Goal: Find specific page/section: Find specific page/section

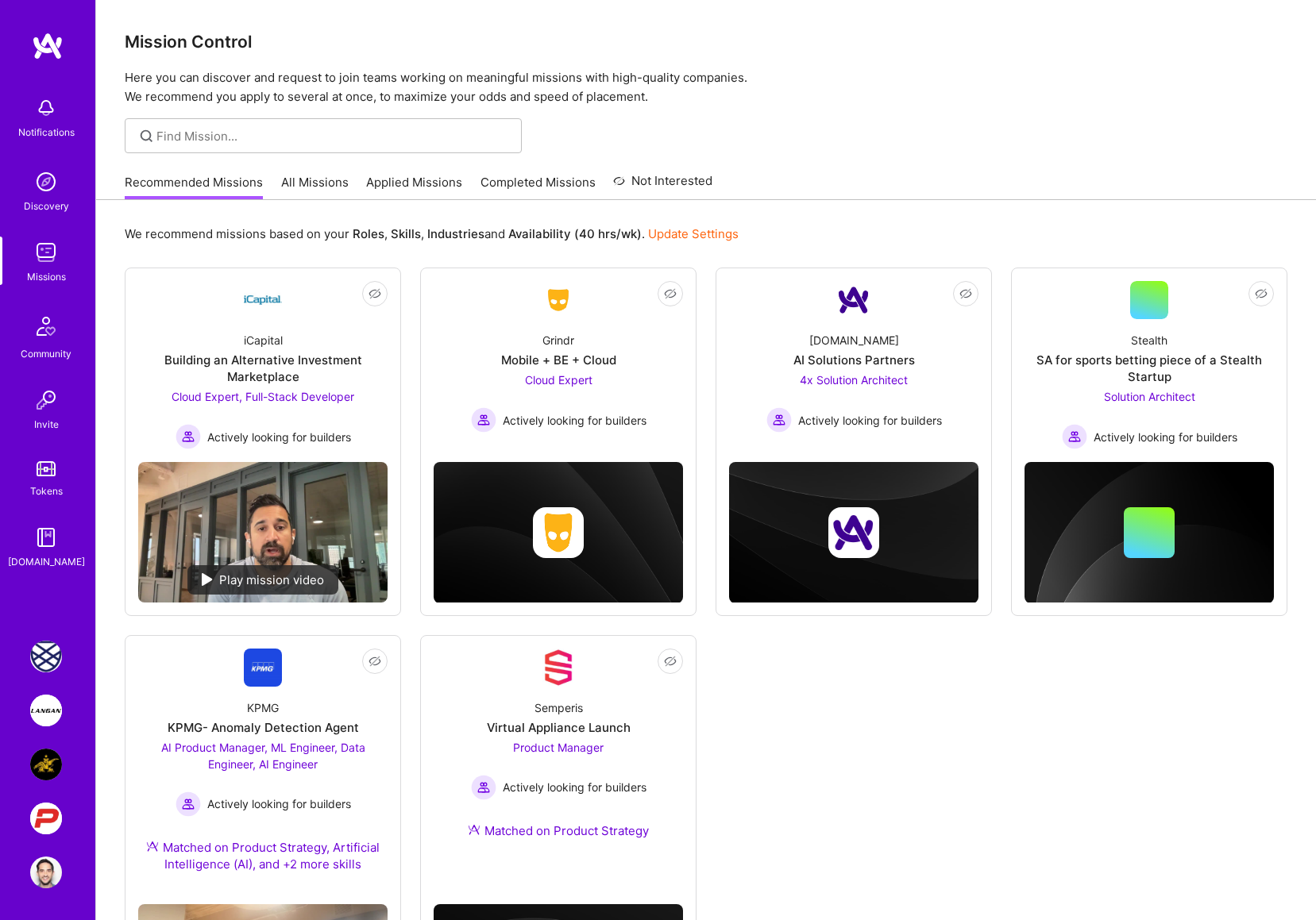
click at [44, 662] on img at bounding box center [46, 657] width 32 height 32
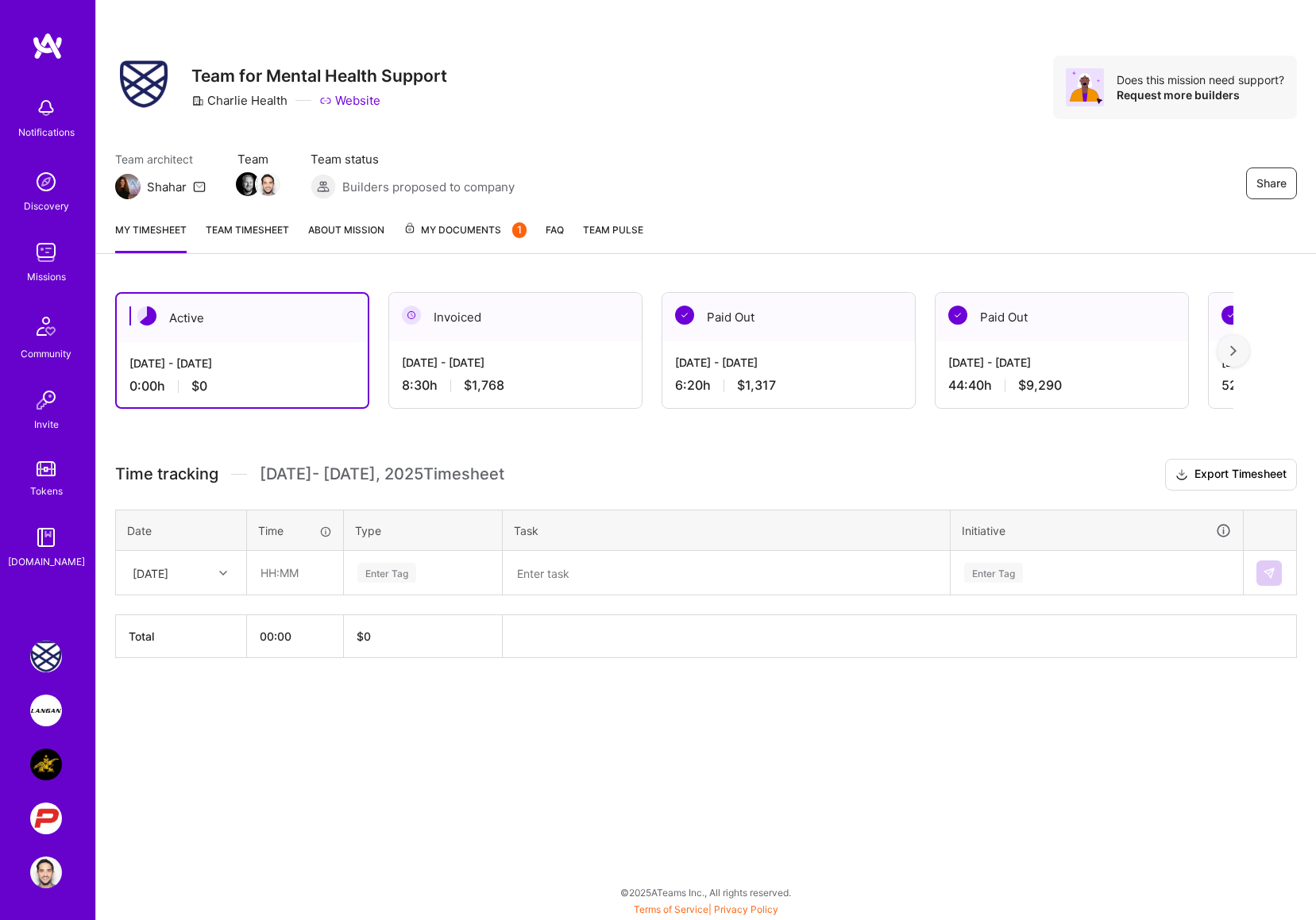
click at [36, 700] on img at bounding box center [46, 710] width 32 height 32
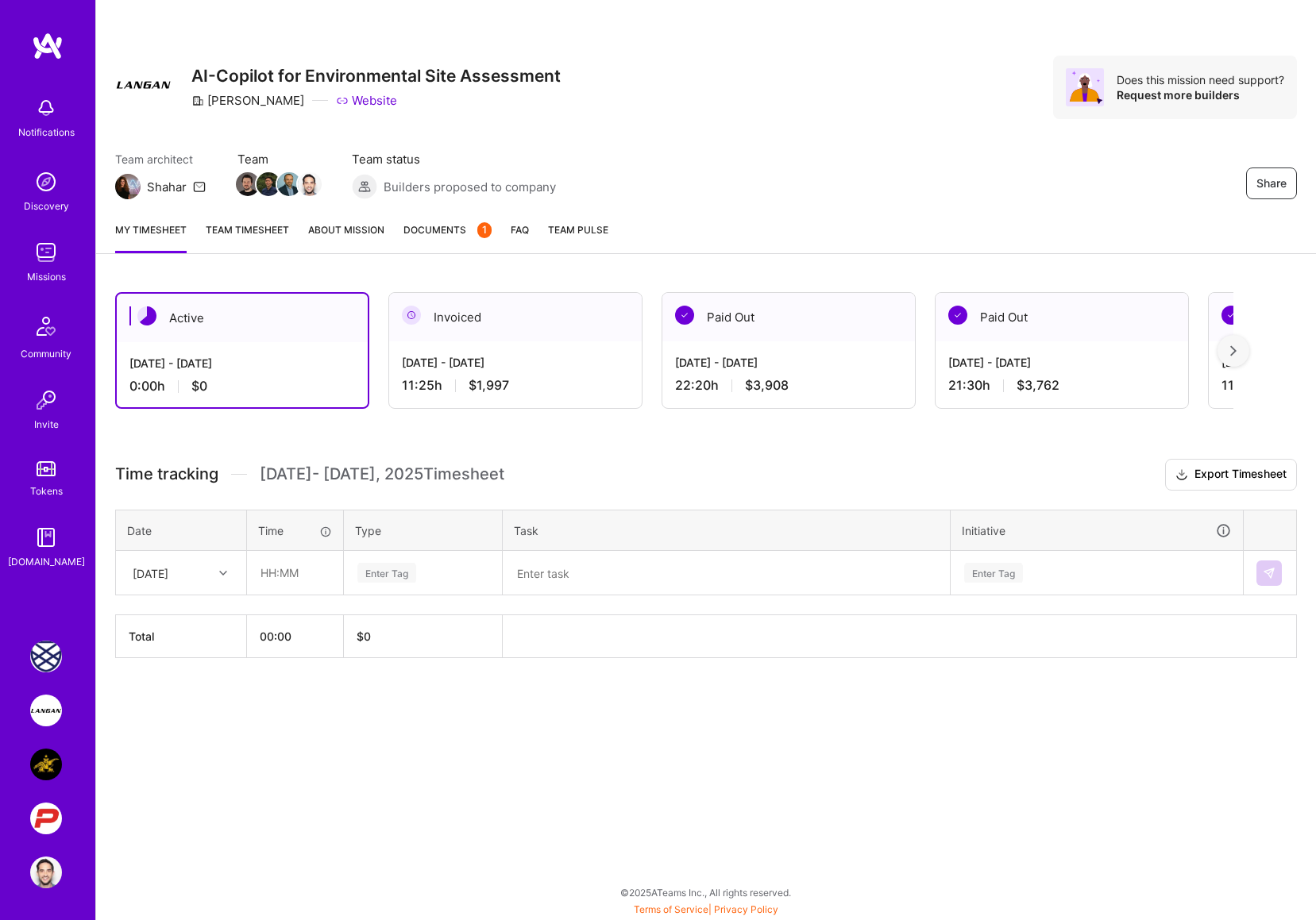
click at [426, 231] on span "Documents 1" at bounding box center [447, 230] width 88 height 17
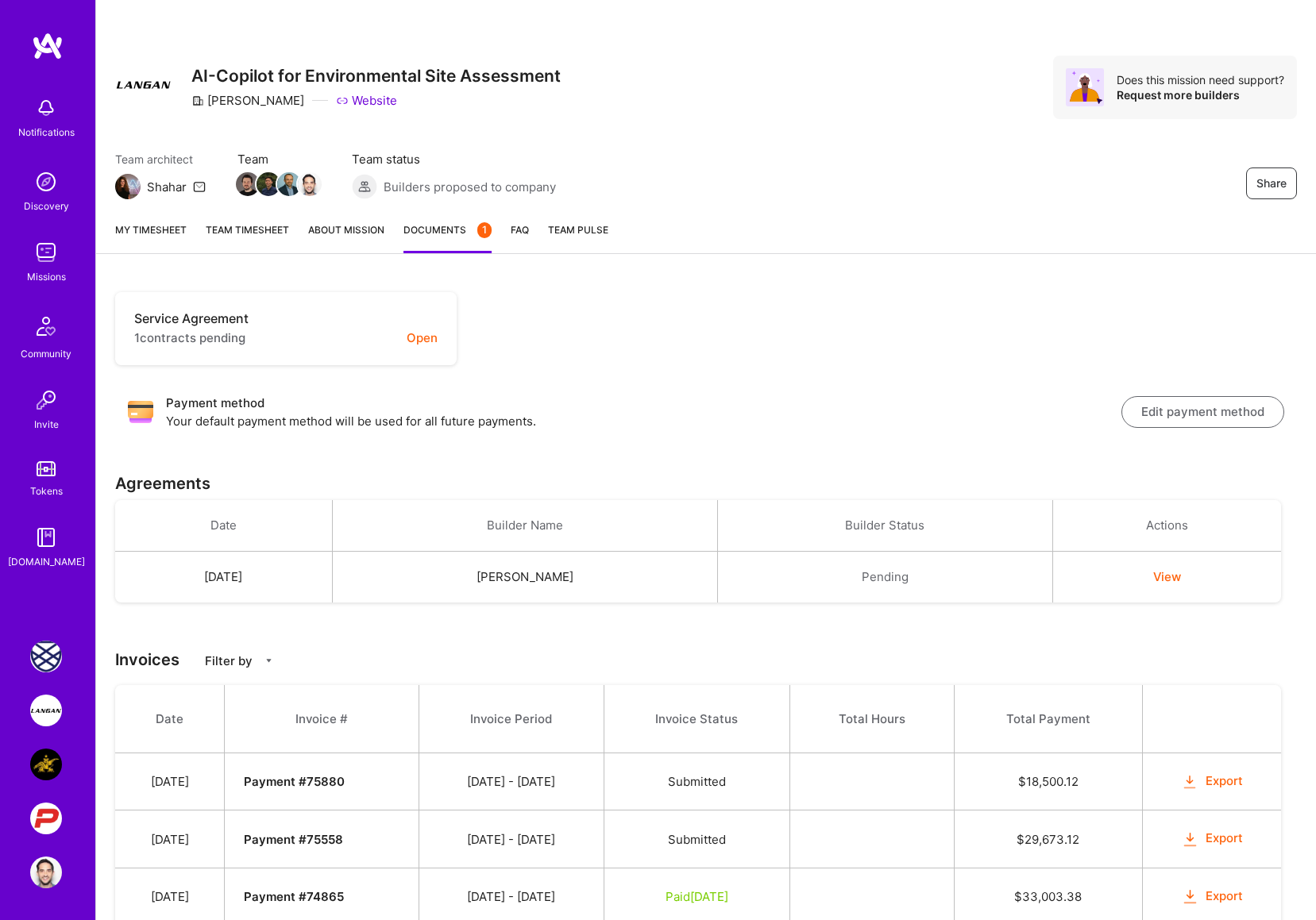
click at [450, 187] on span "Builders proposed to company" at bounding box center [470, 187] width 172 height 17
